Goal: Navigation & Orientation: Find specific page/section

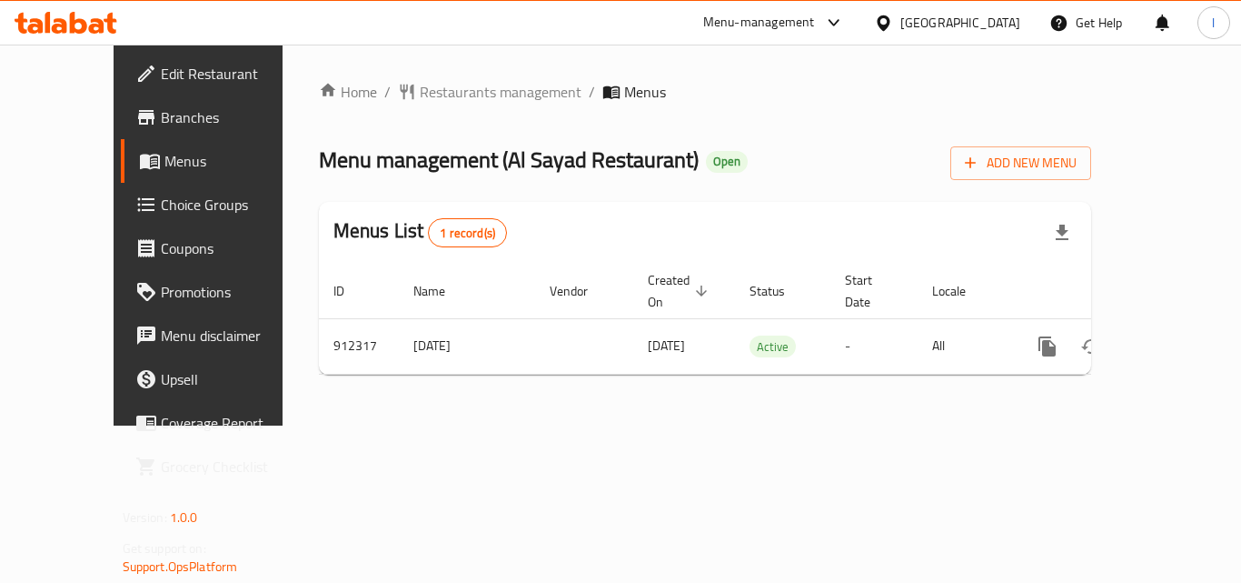
click at [946, 13] on div "[GEOGRAPHIC_DATA]" at bounding box center [961, 23] width 120 height 20
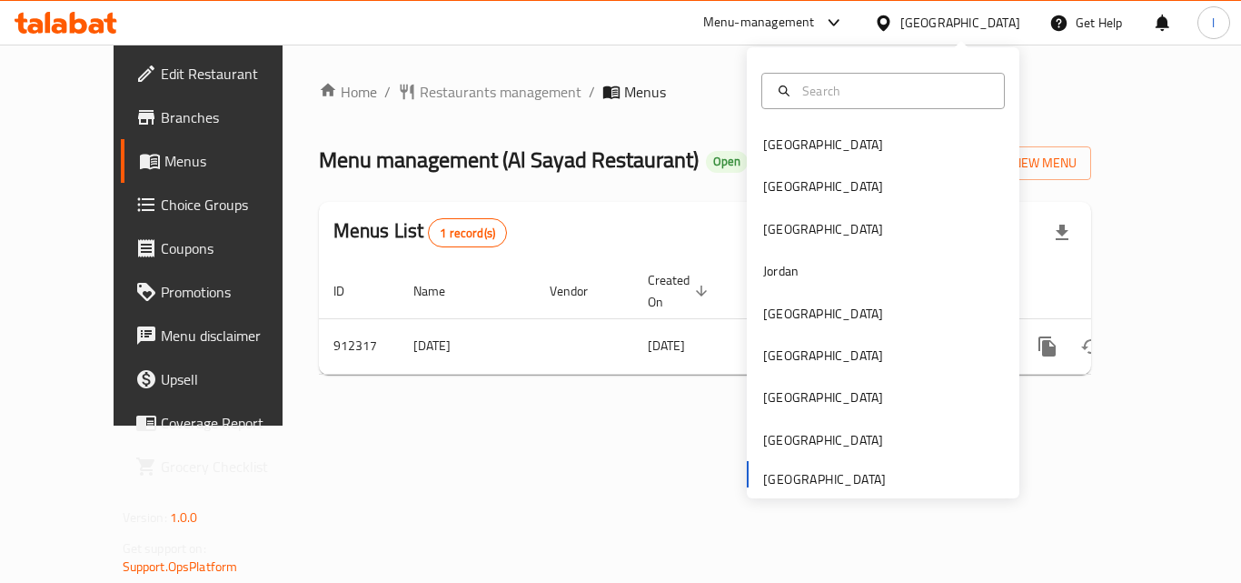
click at [807, 488] on div "Bahrain Egypt Iraq Jordan Kuwait Oman Qatar Saudi Arabia United Arab Emirates" at bounding box center [883, 272] width 273 height 451
drag, startPoint x: 805, startPoint y: 485, endPoint x: 804, endPoint y: 475, distance: 10.0
click at [804, 480] on div "Bahrain Egypt Iraq Jordan Kuwait Oman Qatar Saudi Arabia United Arab Emirates" at bounding box center [883, 311] width 273 height 374
click at [803, 470] on div "Bahrain Egypt Iraq Jordan Kuwait Oman Qatar Saudi Arabia United Arab Emirates" at bounding box center [883, 311] width 273 height 374
click at [768, 20] on div "Menu-management" at bounding box center [759, 23] width 112 height 22
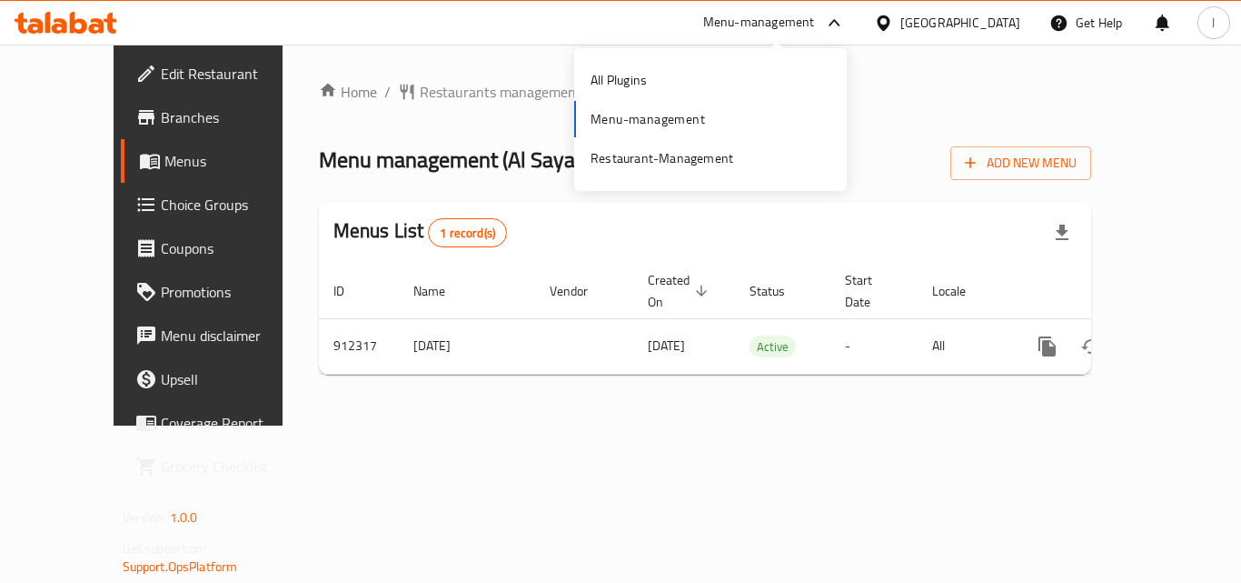
click at [766, 20] on div "Menu-management" at bounding box center [759, 23] width 112 height 22
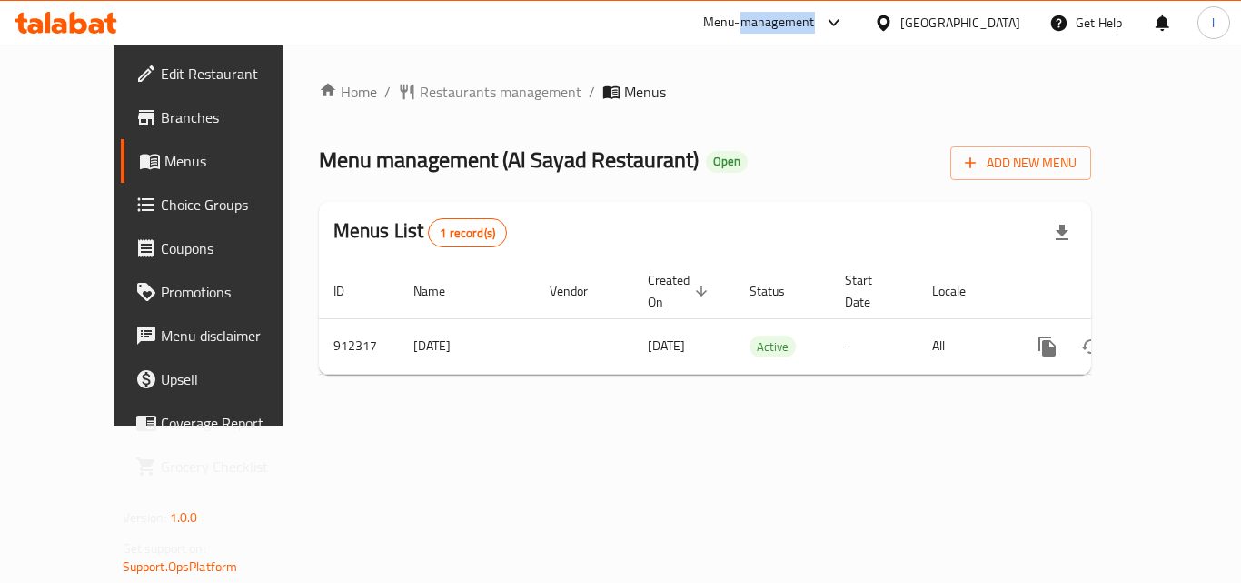
click at [766, 20] on div "Menu-management" at bounding box center [759, 23] width 112 height 22
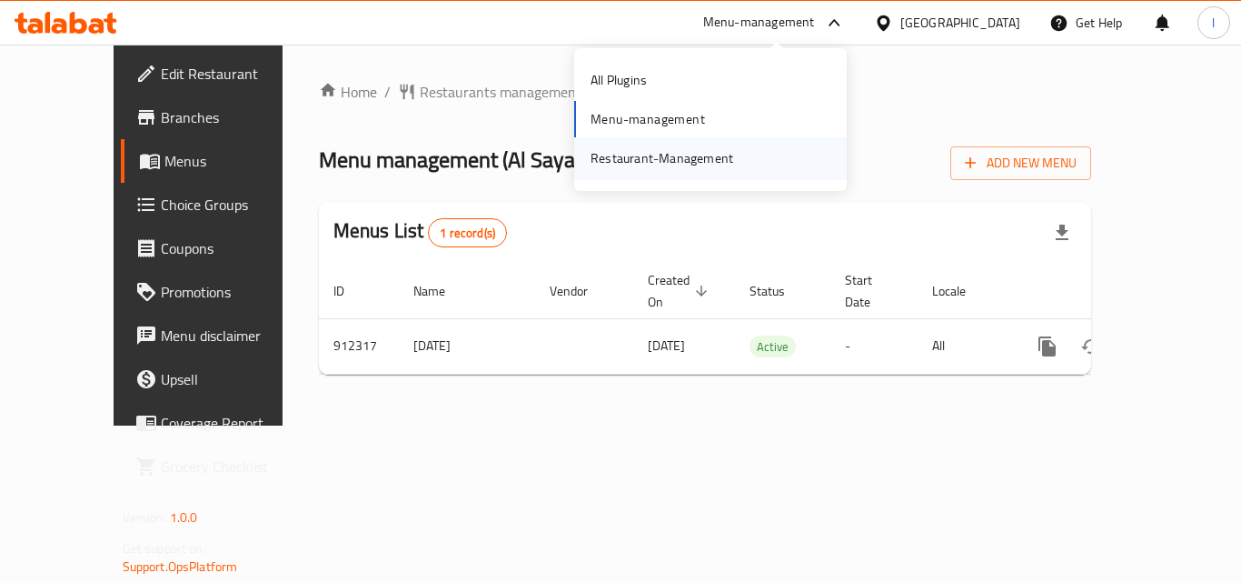
click at [667, 158] on div "Restaurant-Management" at bounding box center [662, 158] width 143 height 20
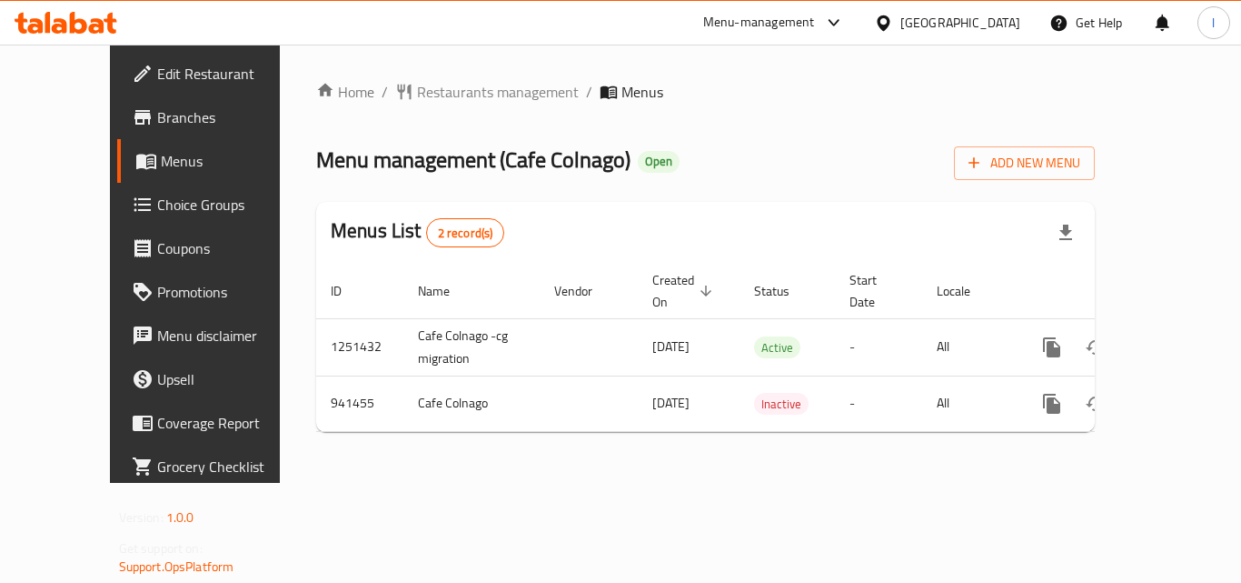
click at [821, 20] on div at bounding box center [830, 23] width 30 height 22
click at [749, 156] on div "Restaurant-Management" at bounding box center [710, 158] width 273 height 42
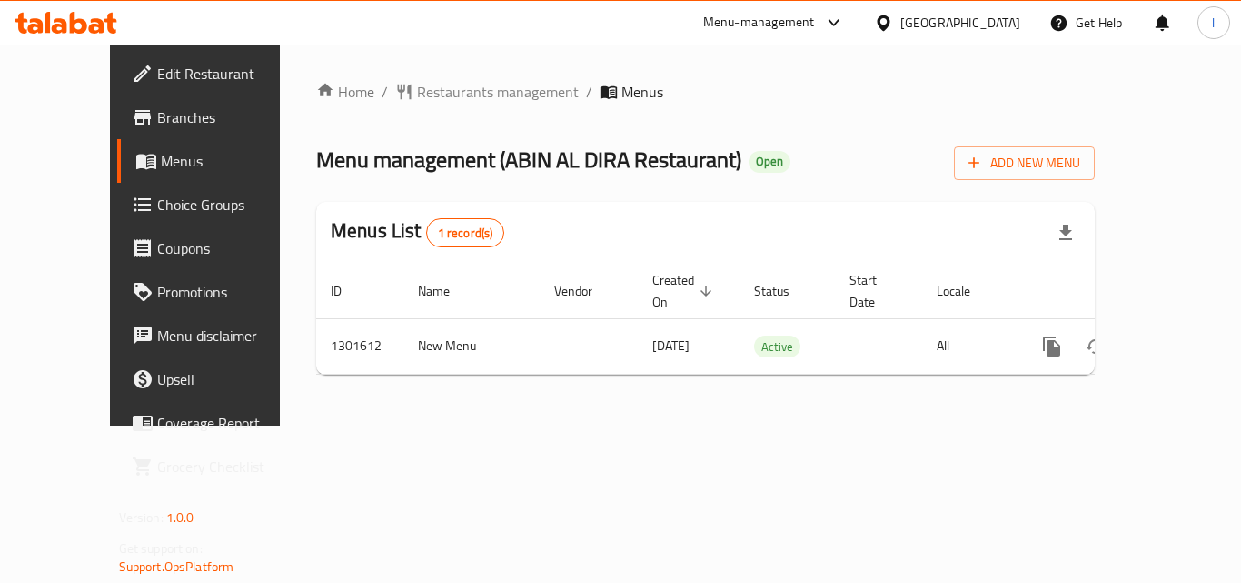
click at [883, 14] on icon at bounding box center [883, 23] width 19 height 19
click at [785, 13] on div "Menu-management" at bounding box center [759, 23] width 112 height 22
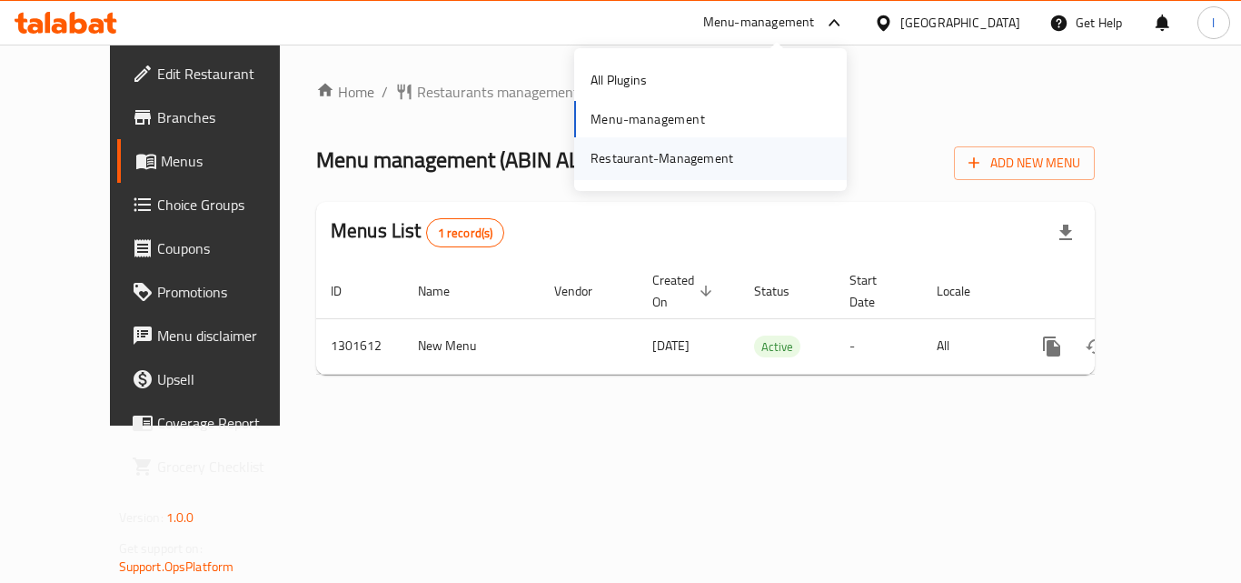
click at [693, 154] on div "Restaurant-Management" at bounding box center [662, 158] width 143 height 20
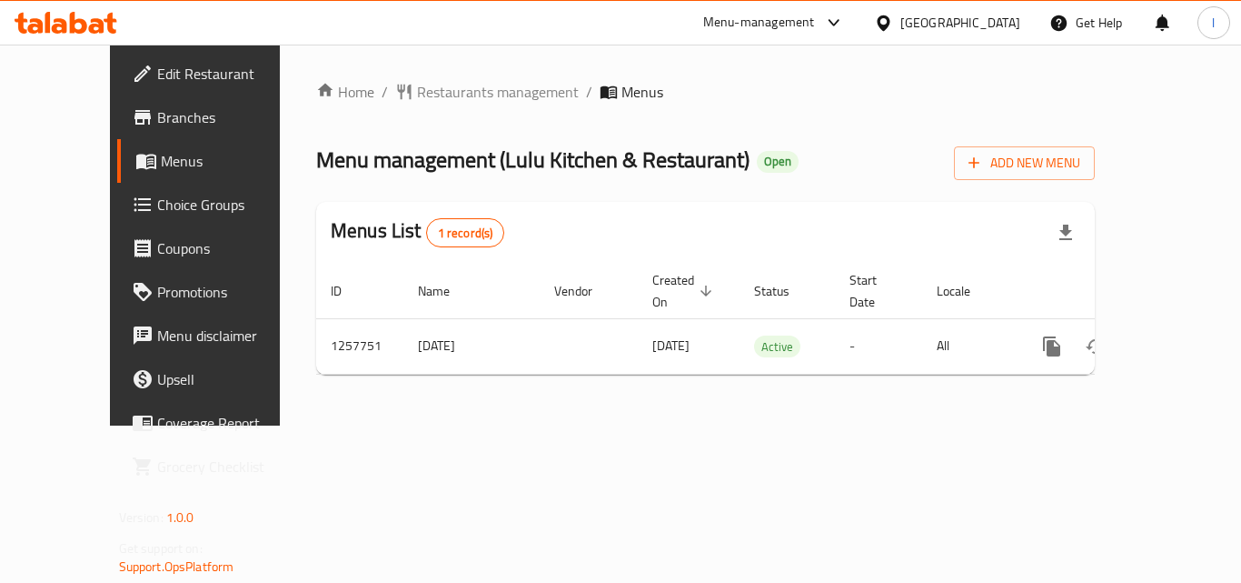
click at [945, 25] on div "[GEOGRAPHIC_DATA]" at bounding box center [961, 23] width 120 height 20
drag, startPoint x: 767, startPoint y: 11, endPoint x: 755, endPoint y: 59, distance: 49.6
click at [767, 12] on div "Menu-management" at bounding box center [774, 23] width 171 height 44
click at [769, 19] on div "Menu-management" at bounding box center [759, 23] width 112 height 22
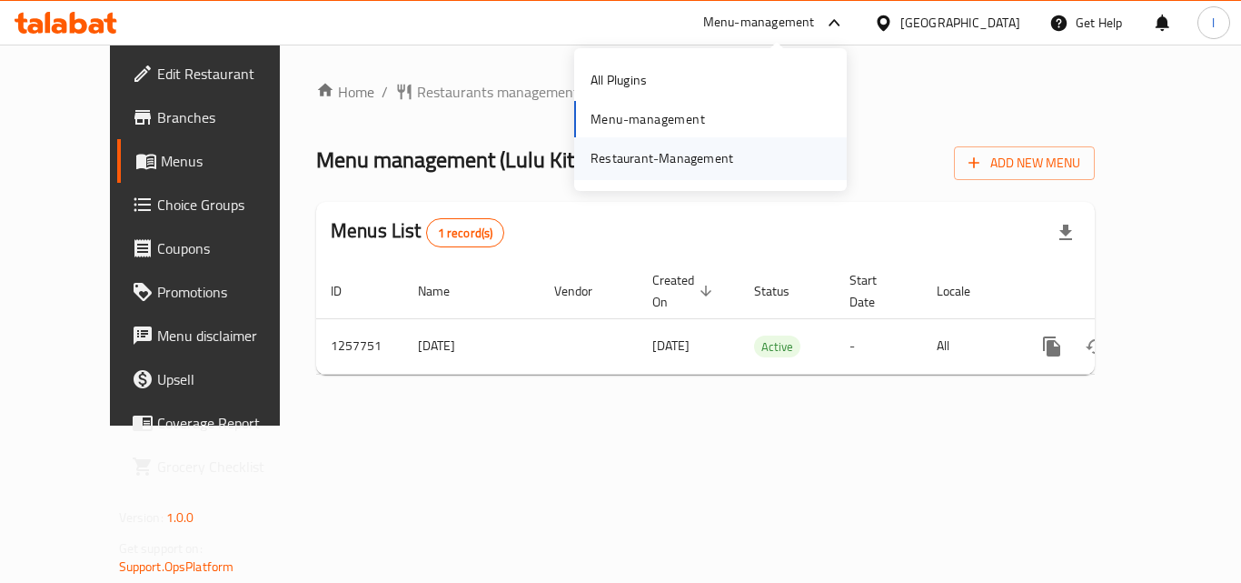
click at [706, 149] on div "Restaurant-Management" at bounding box center [662, 158] width 143 height 20
click at [919, 21] on div "[GEOGRAPHIC_DATA]" at bounding box center [961, 23] width 120 height 20
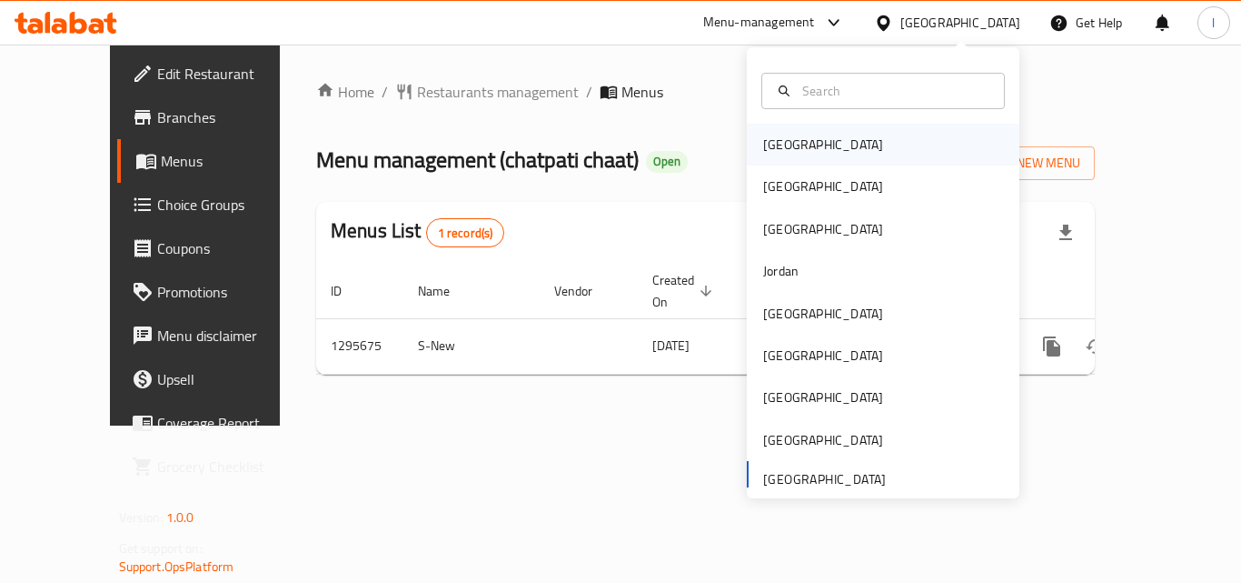
click at [803, 139] on div "[GEOGRAPHIC_DATA]" at bounding box center [823, 145] width 149 height 42
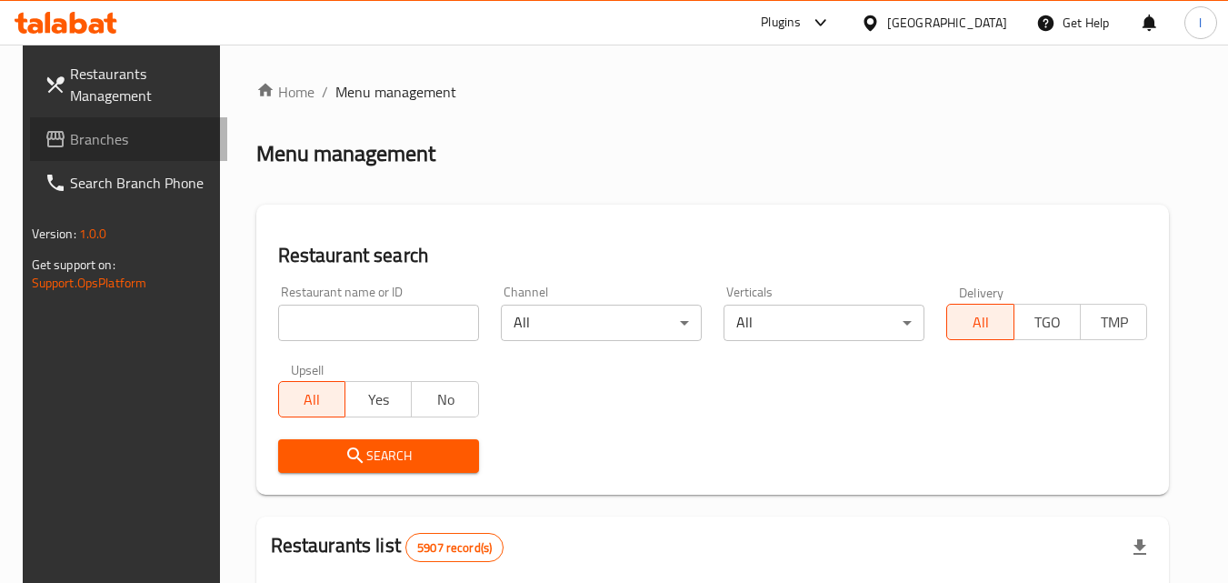
click at [84, 135] on span "Branches" at bounding box center [142, 139] width 144 height 22
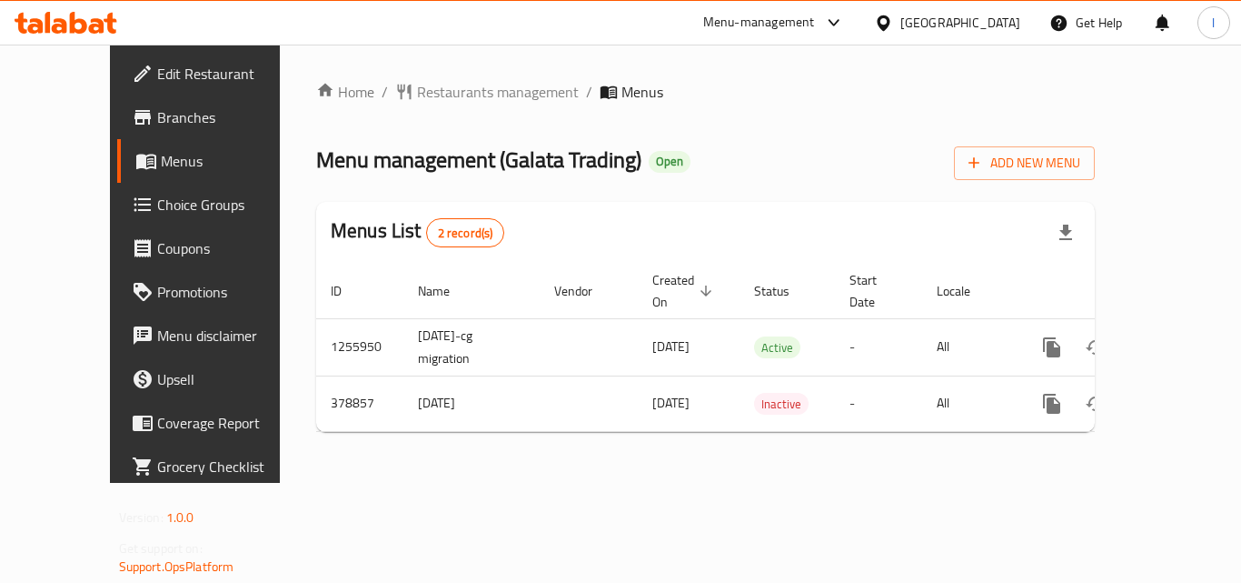
click at [157, 197] on span "Choice Groups" at bounding box center [229, 205] width 145 height 22
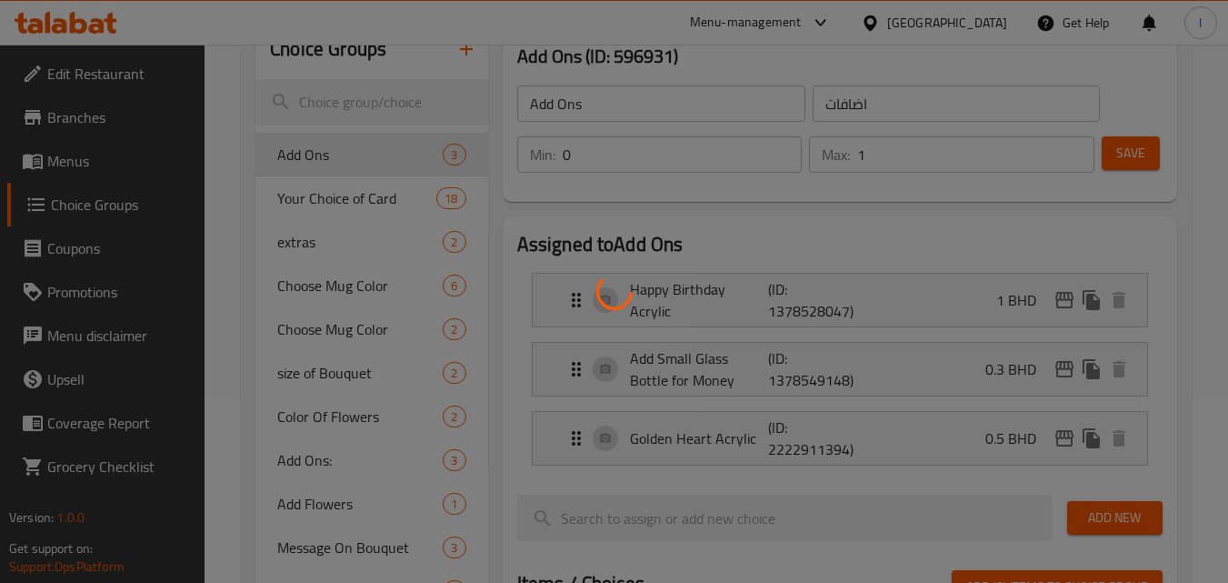
scroll to position [182, 0]
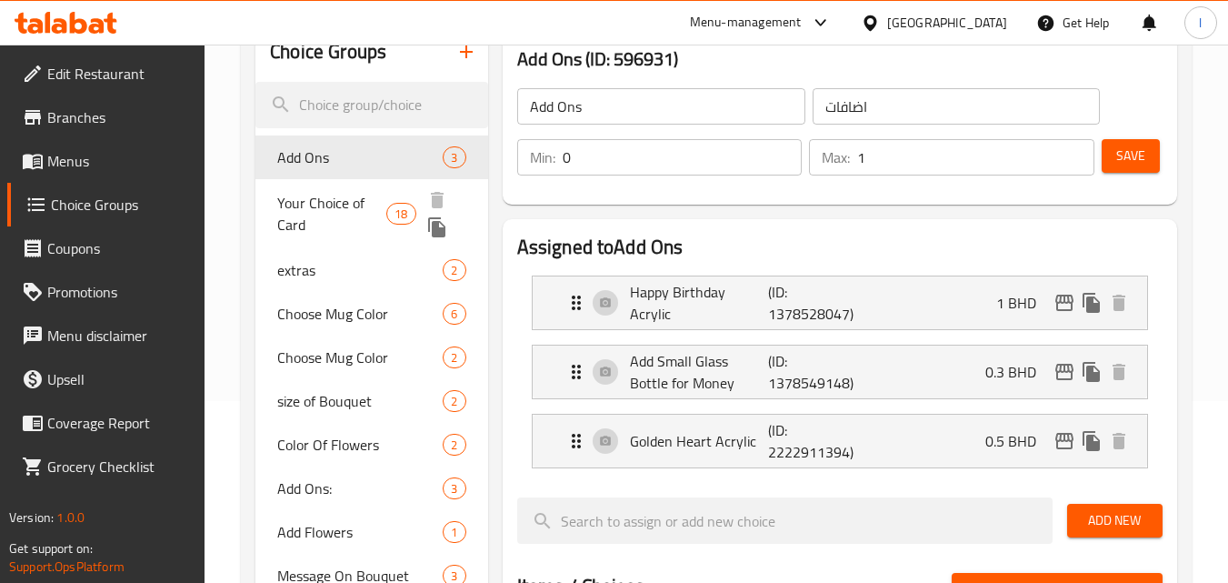
click at [317, 209] on span "Your Choice of Card" at bounding box center [331, 214] width 109 height 44
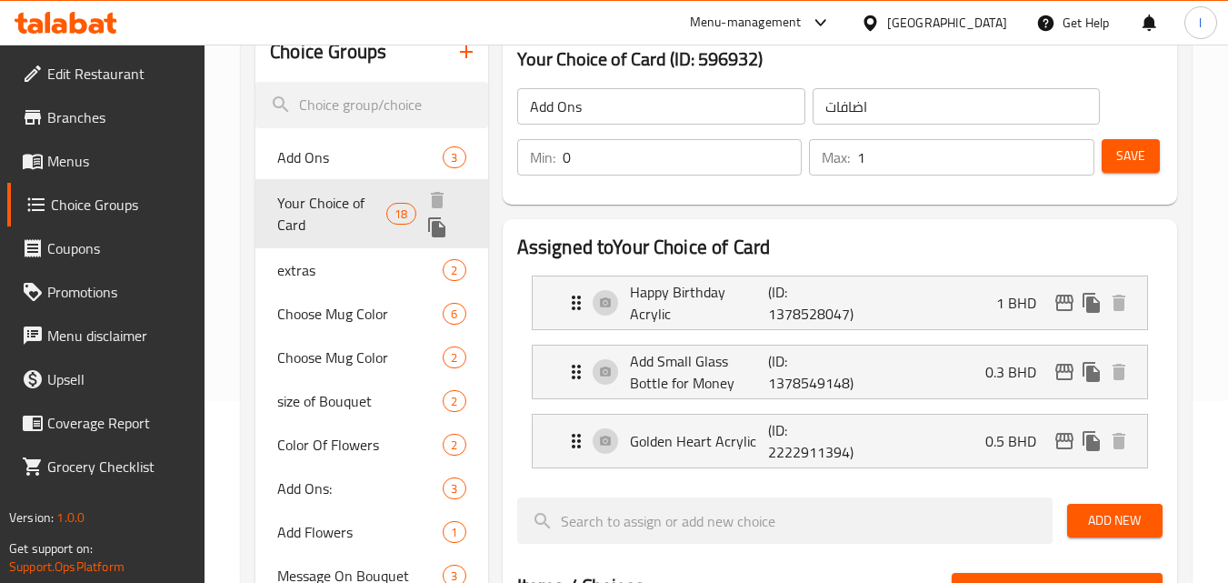
type input "Your Choice of Card"
type input "اختيارك للبطاقة"
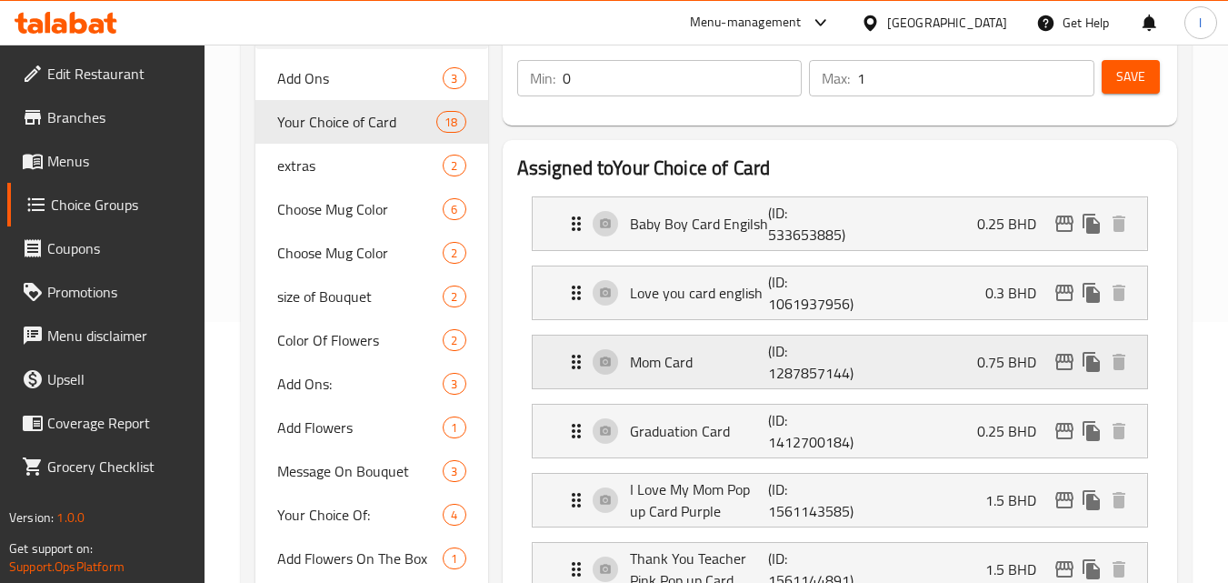
scroll to position [91, 0]
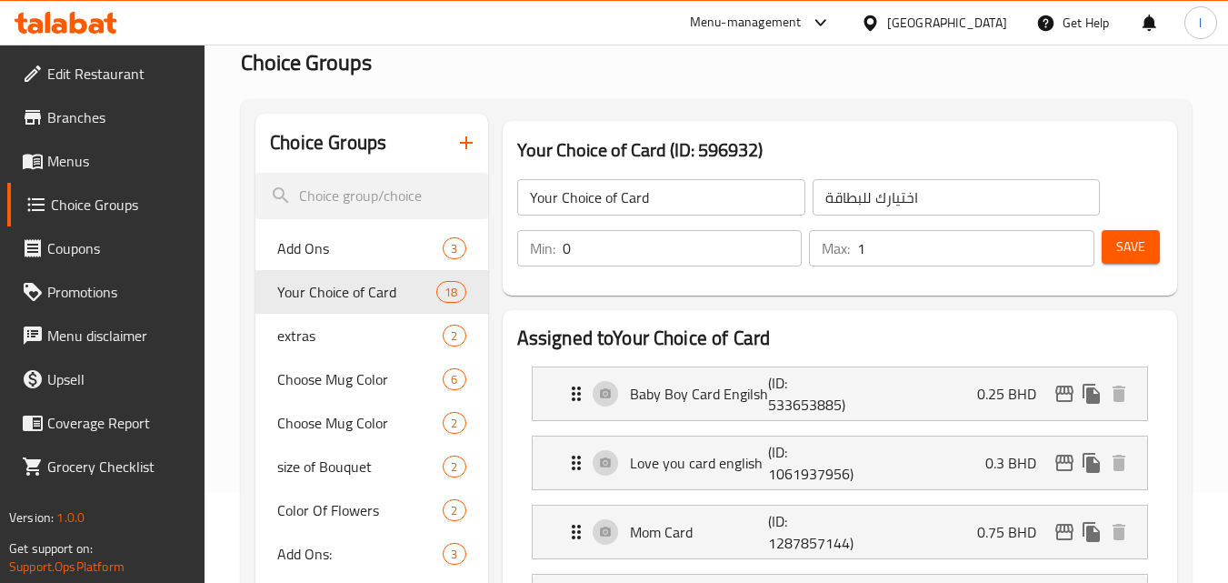
click at [963, 23] on div "Bahrain" at bounding box center [947, 23] width 120 height 20
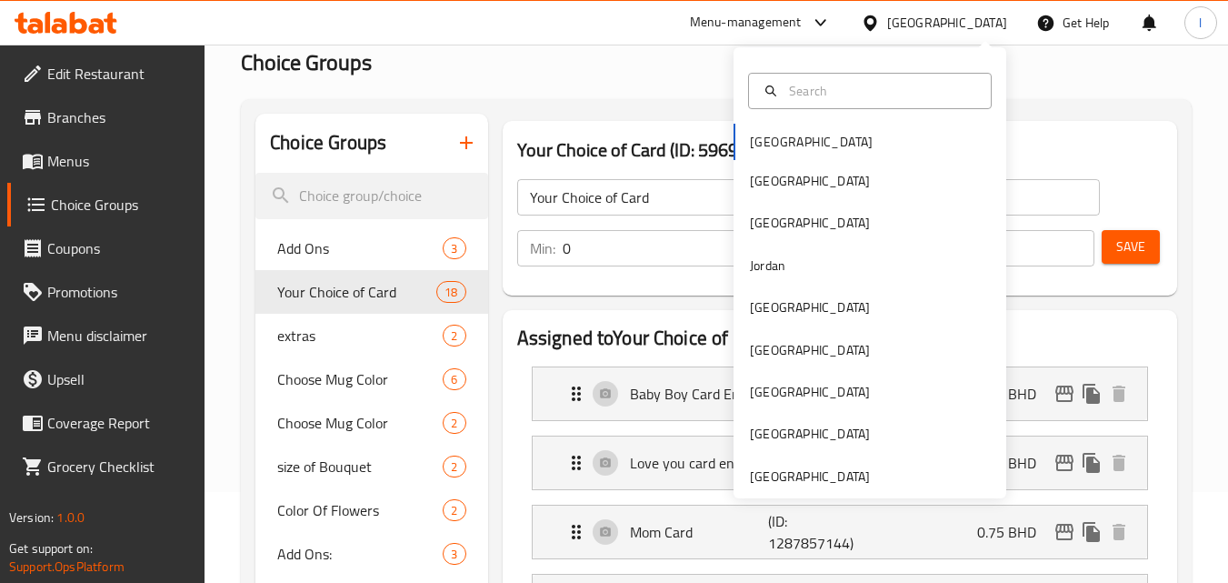
click at [753, 145] on div "Bahrain Egypt Iraq Jordan Kuwait Oman Qatar Saudi Arabia United Arab Emirates" at bounding box center [869, 311] width 273 height 374
click at [783, 149] on div "Bahrain Egypt Iraq Jordan Kuwait Oman Qatar Saudi Arabia United Arab Emirates" at bounding box center [869, 311] width 273 height 374
click at [773, 137] on div "Bahrain Egypt Iraq Jordan Kuwait Oman Qatar Saudi Arabia United Arab Emirates" at bounding box center [869, 311] width 273 height 374
click at [770, 136] on div "Bahrain Egypt Iraq Jordan Kuwait Oman Qatar Saudi Arabia United Arab Emirates" at bounding box center [869, 311] width 273 height 374
click at [764, 134] on div "Bahrain Egypt Iraq Jordan Kuwait Oman Qatar Saudi Arabia United Arab Emirates" at bounding box center [869, 311] width 273 height 374
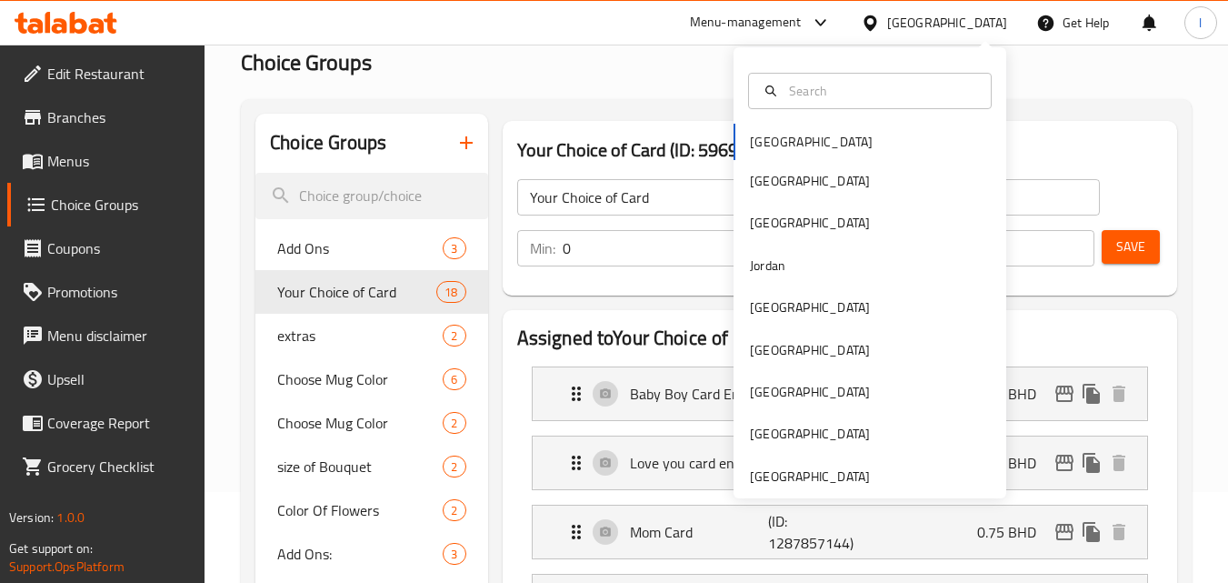
click at [418, 67] on h2 "Choice Groups" at bounding box center [716, 62] width 951 height 29
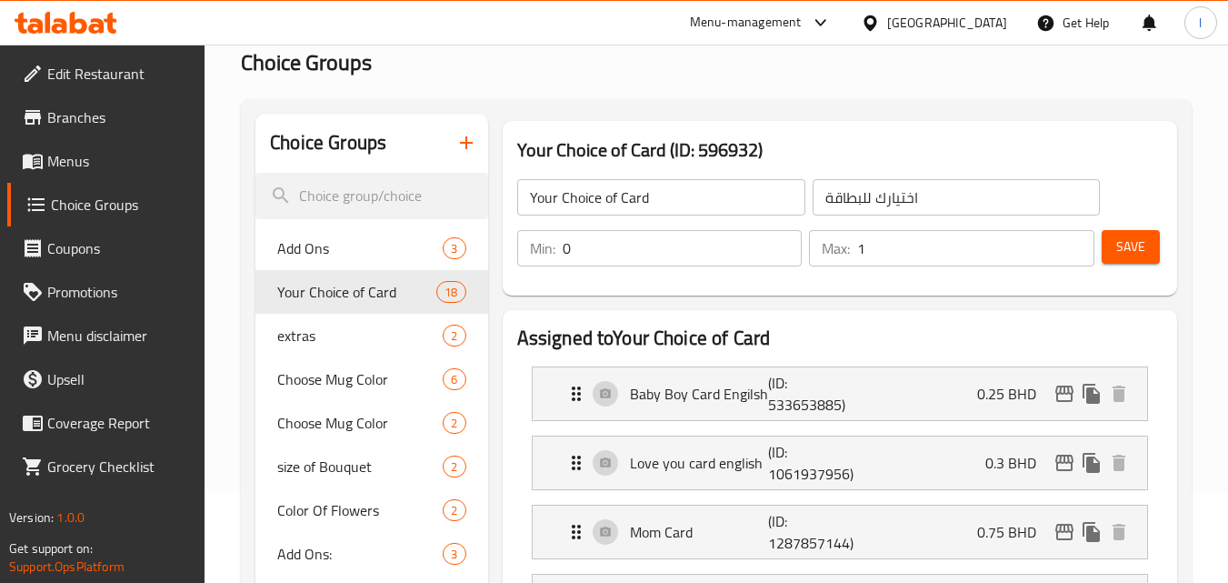
drag, startPoint x: 87, startPoint y: 112, endPoint x: 96, endPoint y: 125, distance: 15.6
click at [87, 113] on span "Branches" at bounding box center [119, 117] width 144 height 22
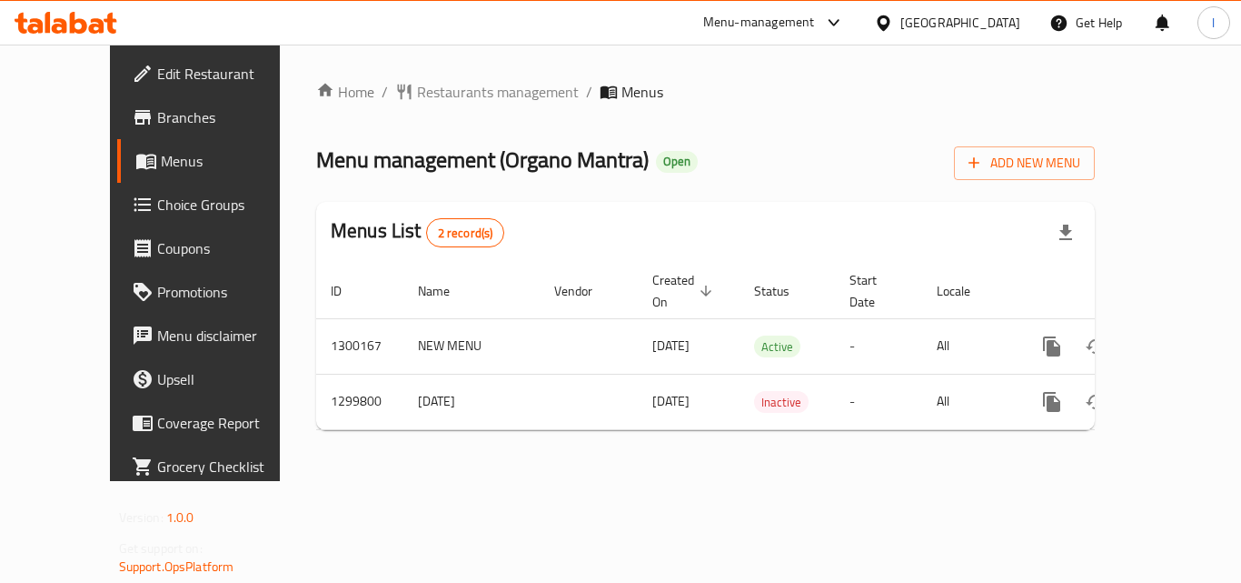
click at [892, 5] on div "[GEOGRAPHIC_DATA]" at bounding box center [947, 23] width 175 height 44
click at [902, 28] on div "[GEOGRAPHIC_DATA]" at bounding box center [961, 23] width 120 height 20
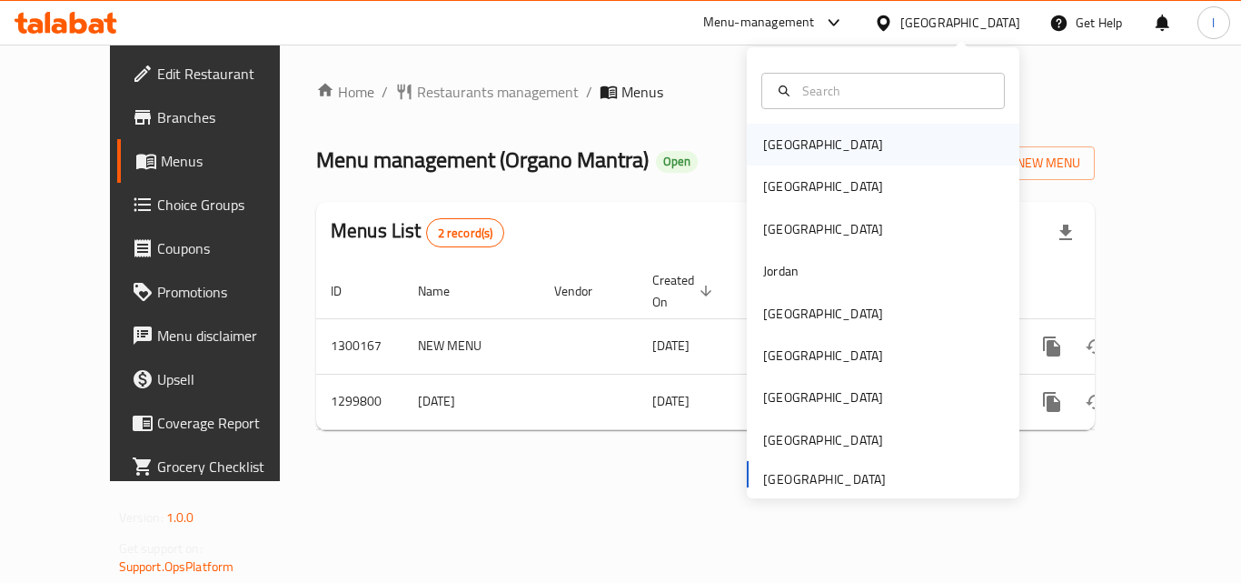
click at [796, 147] on div "[GEOGRAPHIC_DATA]" at bounding box center [823, 145] width 149 height 42
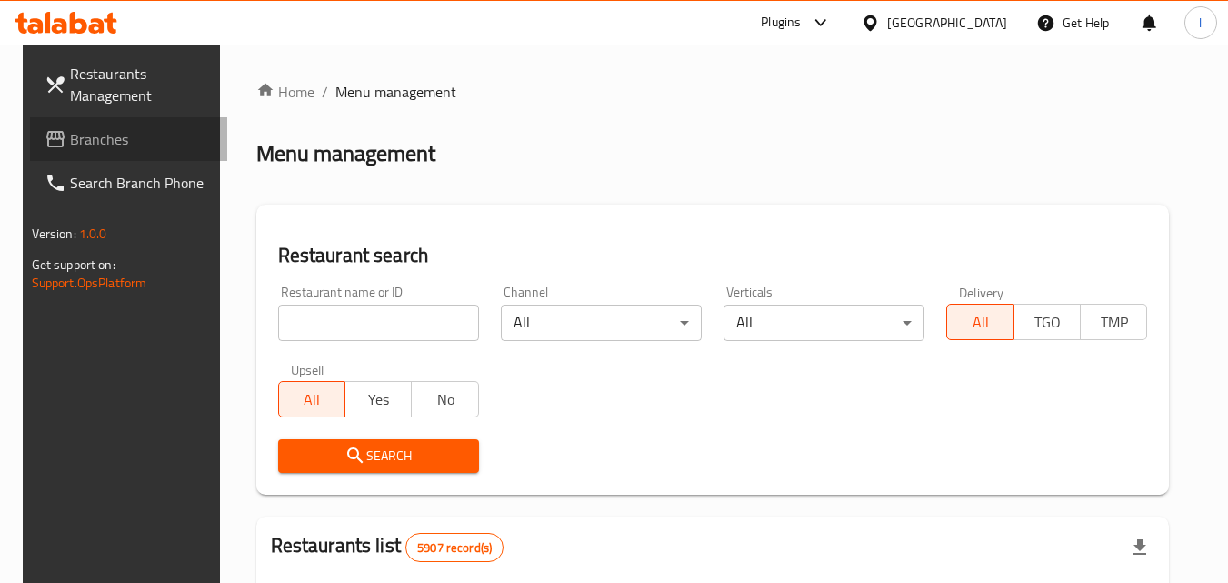
click at [90, 139] on span "Branches" at bounding box center [142, 139] width 144 height 22
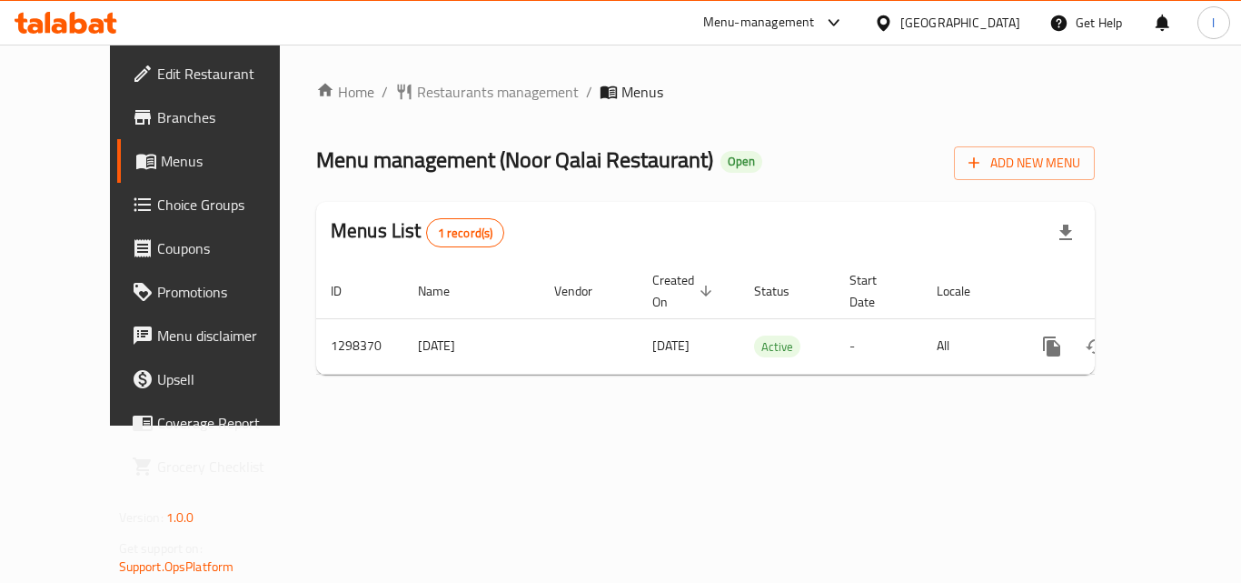
click at [981, 25] on div "[GEOGRAPHIC_DATA]" at bounding box center [961, 23] width 120 height 20
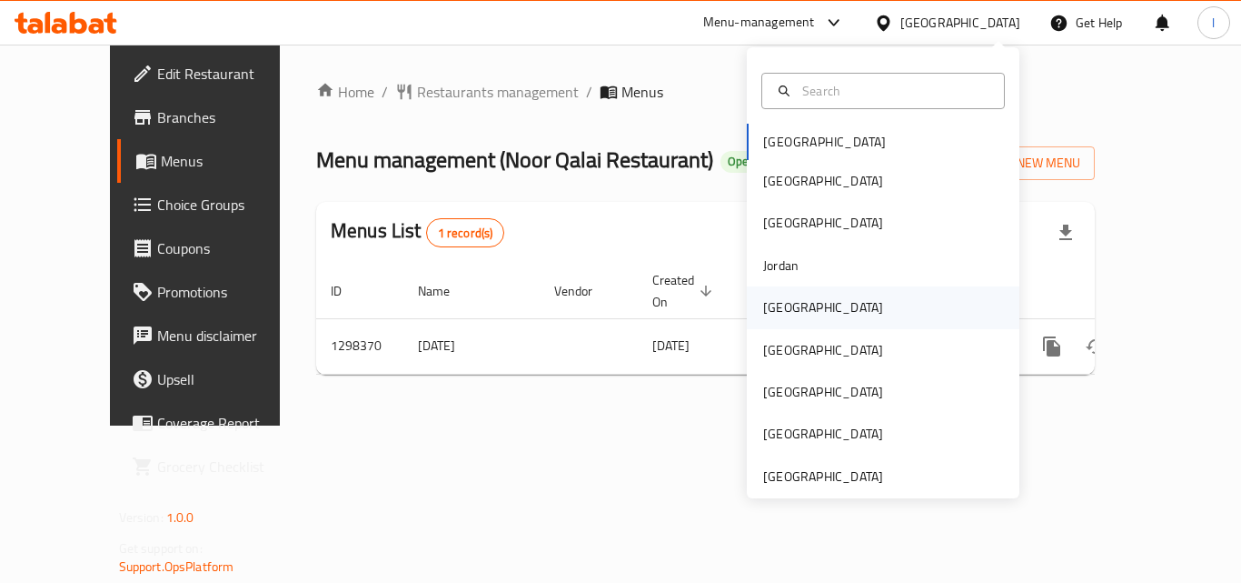
click at [790, 314] on div "[GEOGRAPHIC_DATA]" at bounding box center [823, 307] width 149 height 42
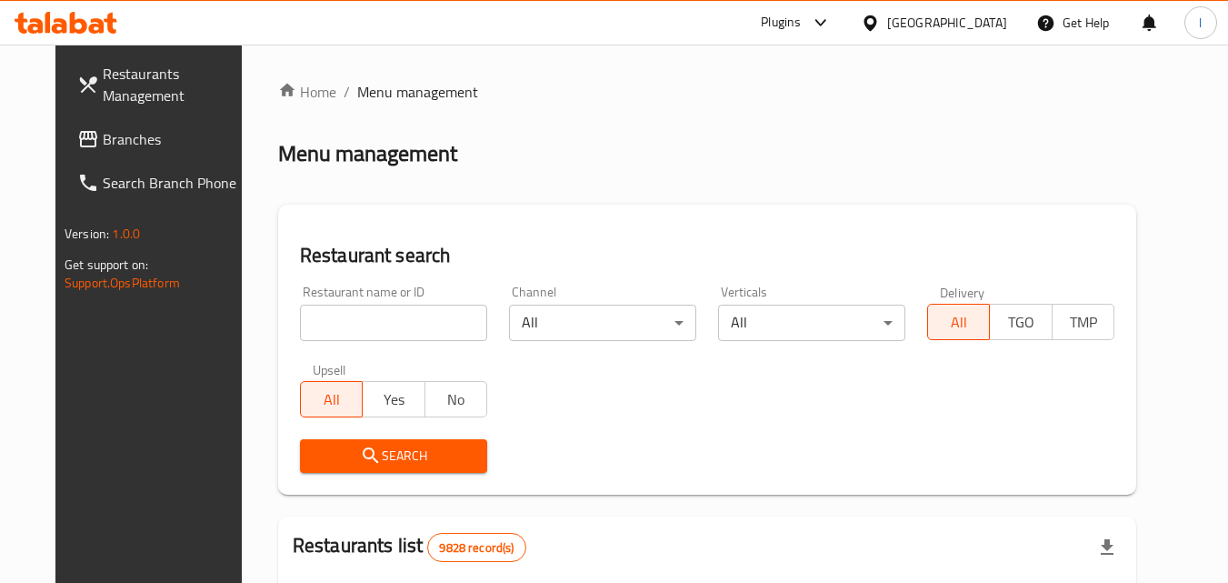
click at [103, 133] on span "Branches" at bounding box center [175, 139] width 144 height 22
